Goal: Information Seeking & Learning: Check status

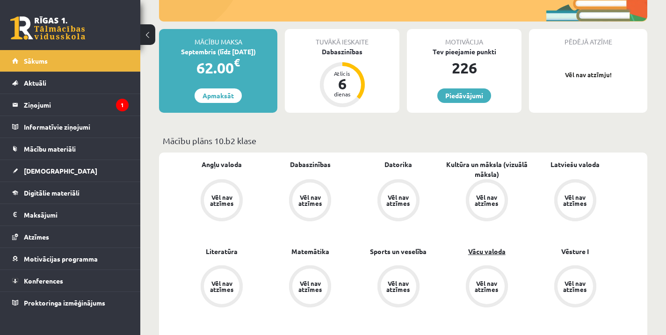
scroll to position [189, 0]
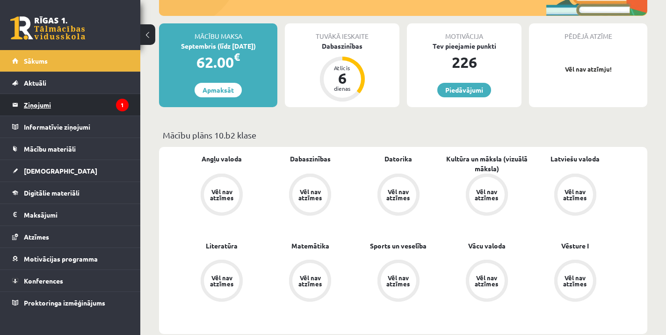
click at [40, 104] on legend "Ziņojumi 1" at bounding box center [76, 105] width 105 height 22
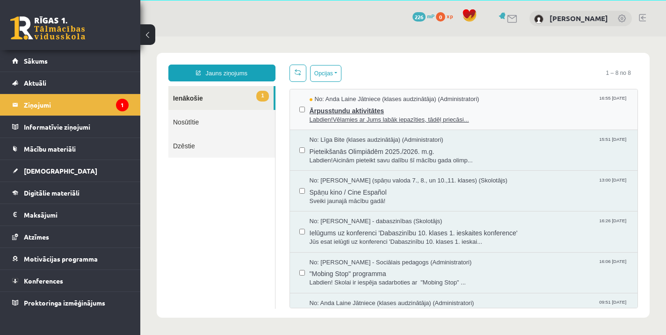
click at [400, 123] on span "Labdien!Vēlamies ar Jums labāk iepazīties, tādēļ priecāsi..." at bounding box center [469, 120] width 319 height 9
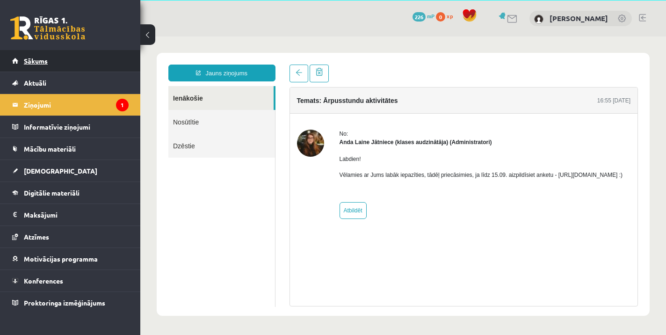
click at [41, 64] on span "Sākums" at bounding box center [36, 61] width 24 height 8
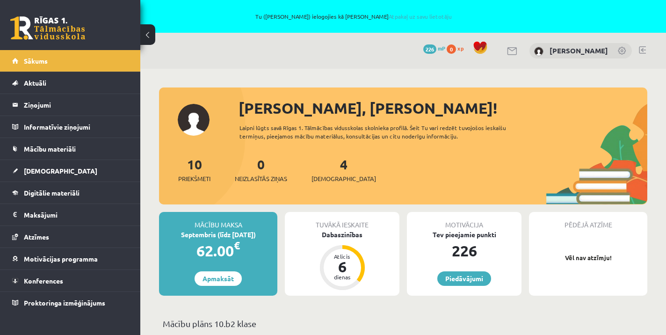
scroll to position [18, 0]
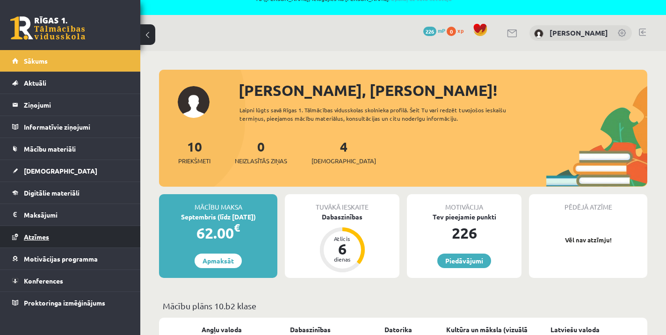
click at [30, 239] on span "Atzīmes" at bounding box center [36, 237] width 25 height 8
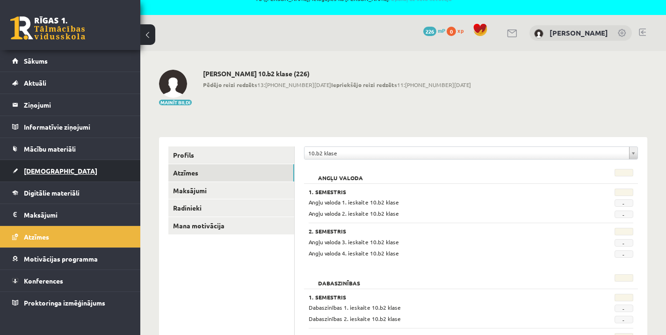
click at [40, 172] on span "[DEMOGRAPHIC_DATA]" at bounding box center [60, 171] width 73 height 8
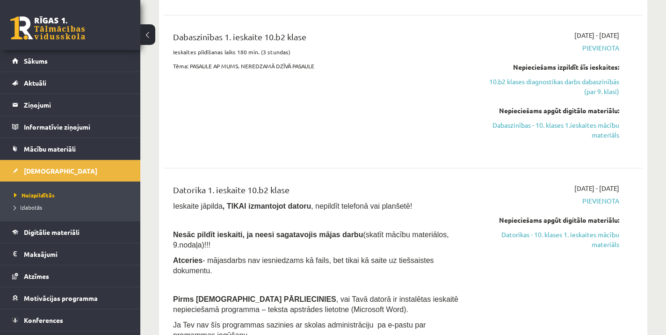
scroll to position [312, 0]
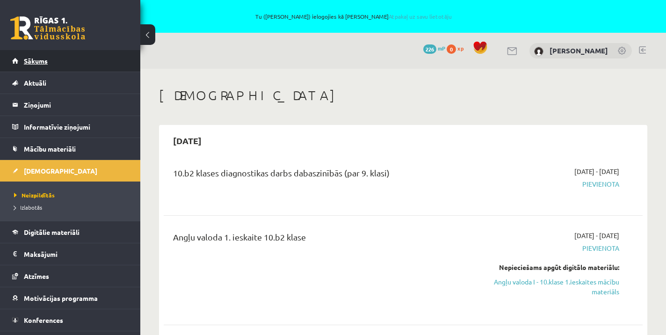
click at [44, 58] on span "Sākums" at bounding box center [36, 61] width 24 height 8
